Goal: Transaction & Acquisition: Purchase product/service

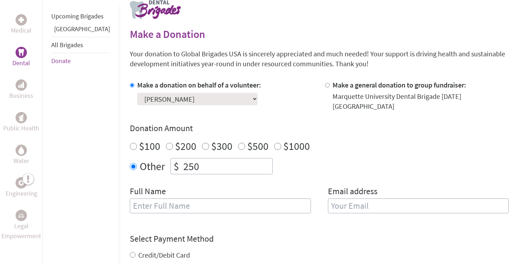
scroll to position [182, 0]
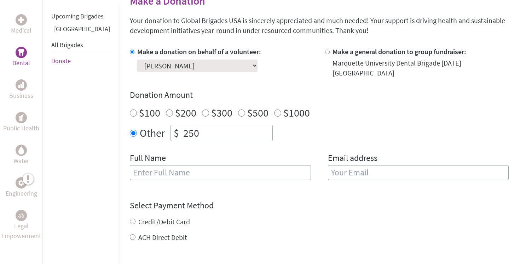
click at [269, 168] on input "text" at bounding box center [220, 172] width 181 height 15
type input "[PERSON_NAME]"
click at [340, 165] on input "email" at bounding box center [418, 172] width 181 height 15
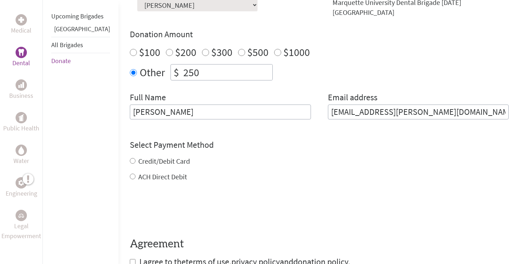
scroll to position [252, 0]
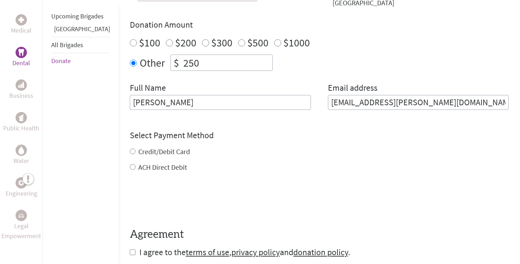
type input "[EMAIL_ADDRESS][PERSON_NAME][DOMAIN_NAME]"
click at [130, 147] on div "Credit/Debit Card ACH Direct Debit" at bounding box center [319, 159] width 379 height 25
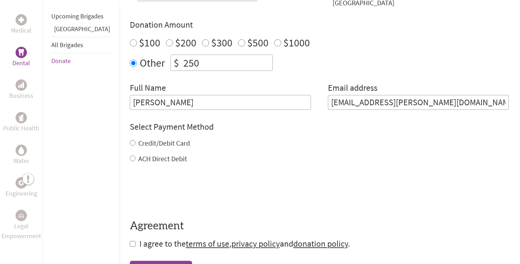
click at [130, 140] on input "Credit/Debit Card" at bounding box center [133, 143] width 6 height 6
radio input "true"
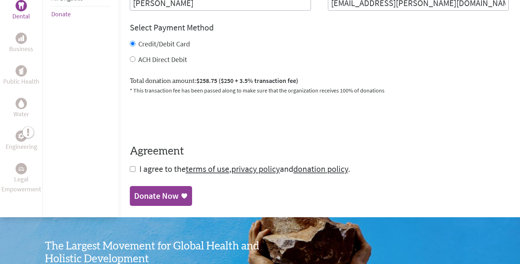
scroll to position [352, 0]
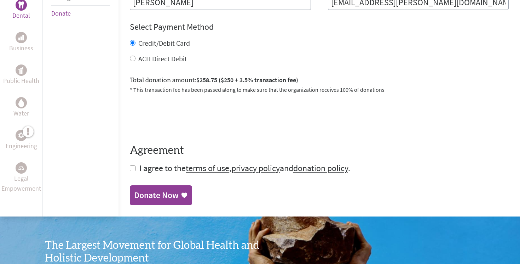
click at [130, 165] on input "checkbox" at bounding box center [133, 168] width 6 height 6
checkbox input "true"
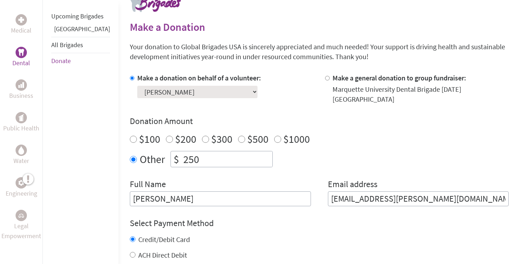
scroll to position [149, 0]
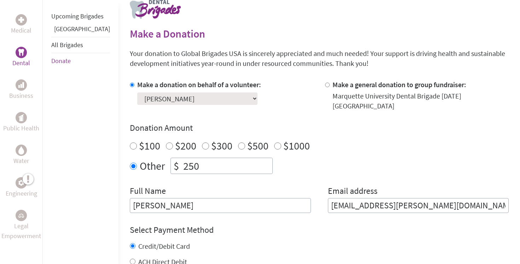
click at [177, 101] on select "Select a volunteer... [PERSON_NAME] [PERSON_NAME] [PERSON_NAME] Aras Buozius [P…" at bounding box center [197, 98] width 120 height 12
click at [137, 92] on select "Select a volunteer... [PERSON_NAME] [PERSON_NAME] [PERSON_NAME] Aras Buozius [P…" at bounding box center [197, 98] width 120 height 12
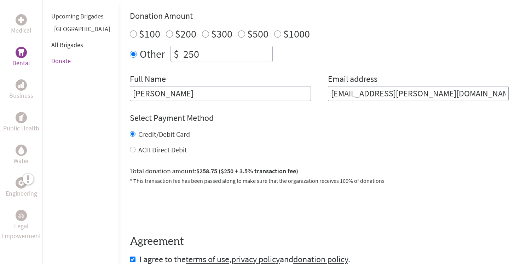
scroll to position [313, 0]
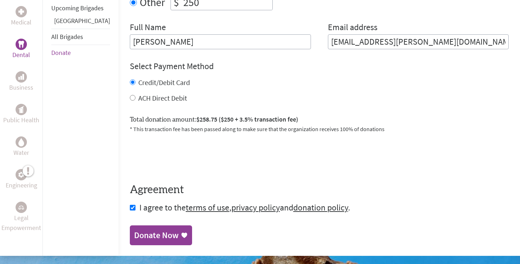
click at [148, 229] on div "Donate Now" at bounding box center [156, 234] width 45 height 11
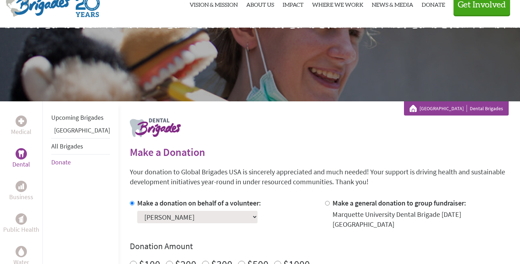
scroll to position [72, 0]
